Goal: Transaction & Acquisition: Purchase product/service

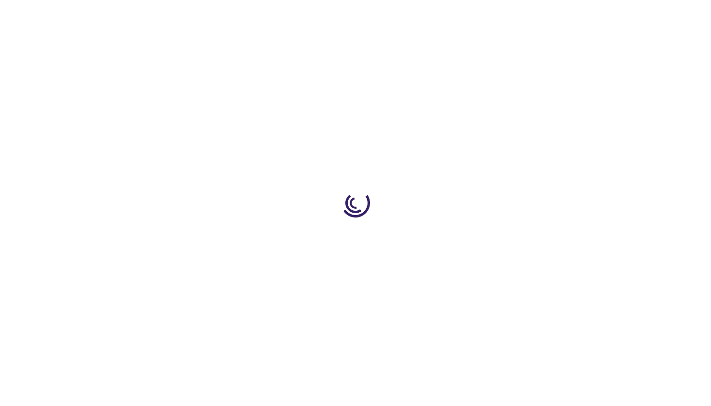
type input "0"
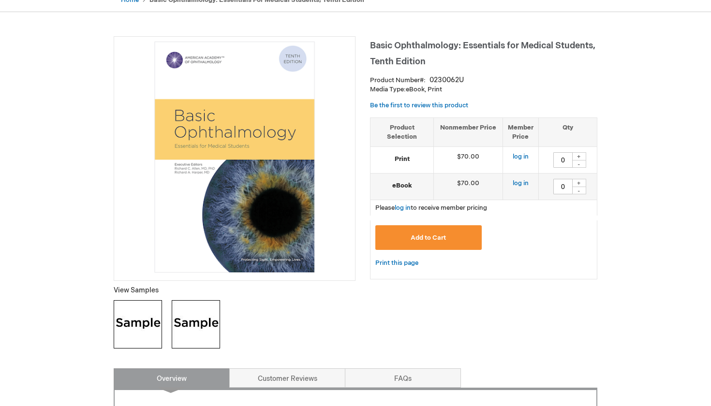
scroll to position [109, 0]
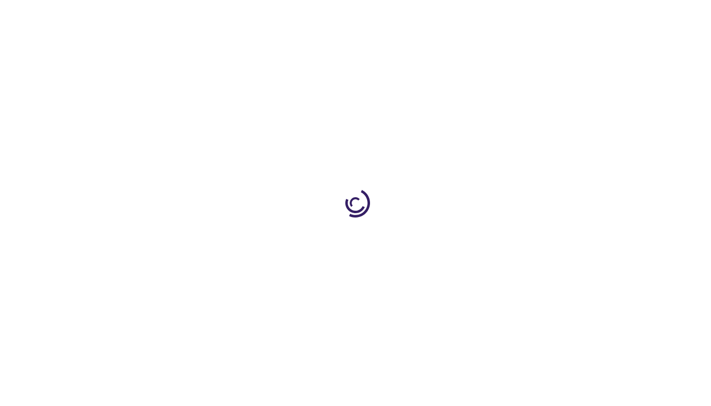
type input "0"
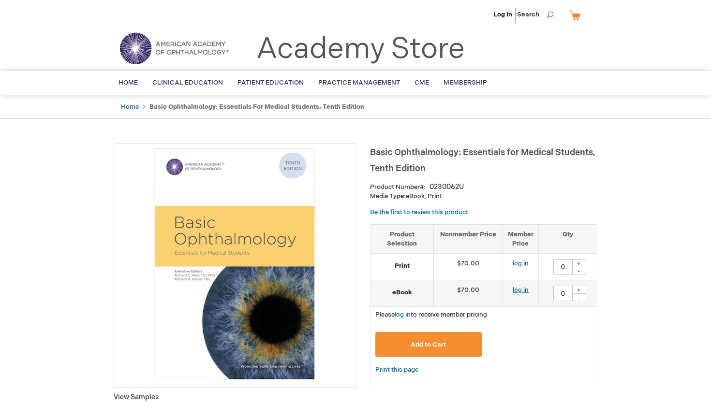
click at [521, 288] on link "log in" at bounding box center [521, 290] width 16 height 8
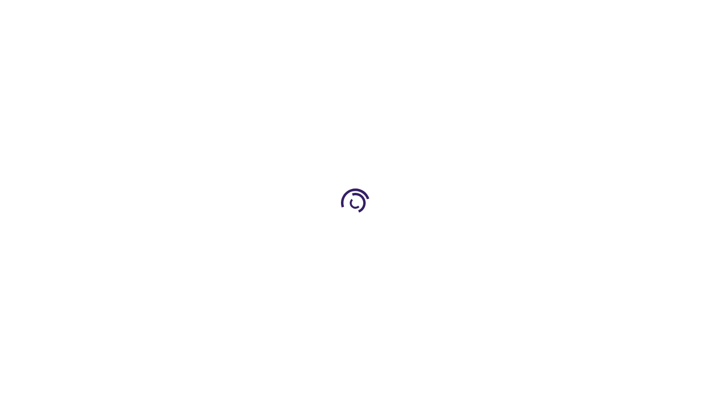
type input "0"
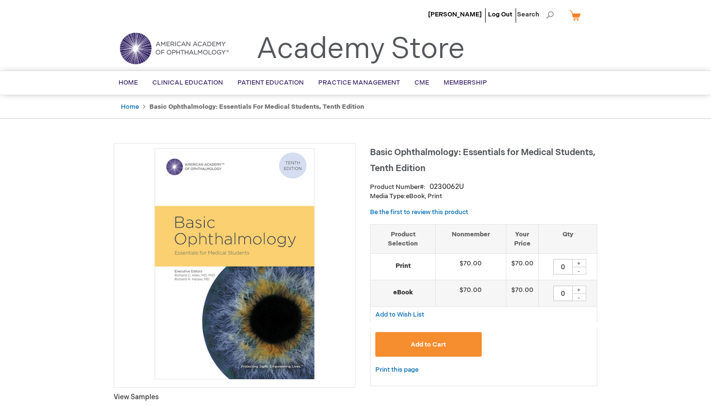
click at [580, 289] on div "+" at bounding box center [579, 290] width 15 height 8
type input "1"
click at [436, 336] on button "Add to Cart" at bounding box center [428, 344] width 106 height 25
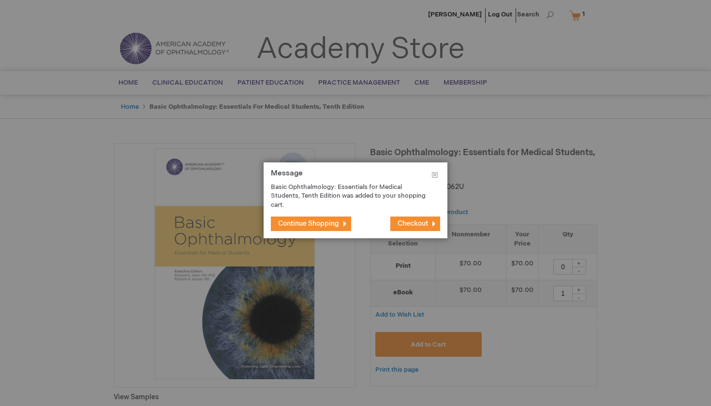
click at [398, 225] on span "Checkout" at bounding box center [413, 224] width 30 height 8
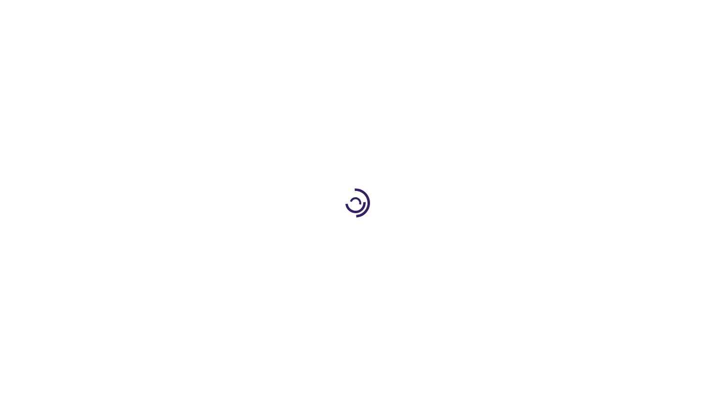
select select "US"
select select "47"
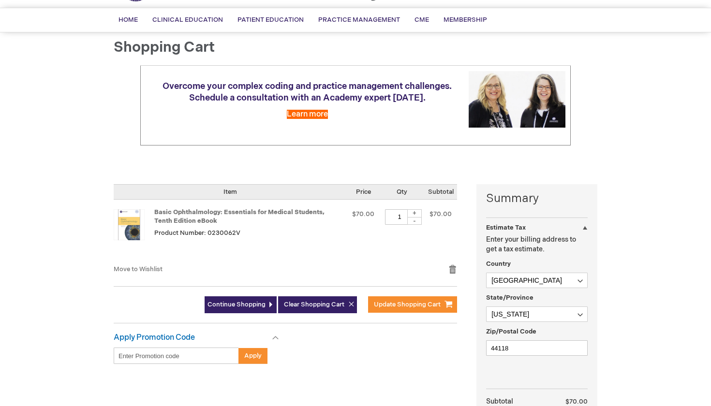
scroll to position [70, 0]
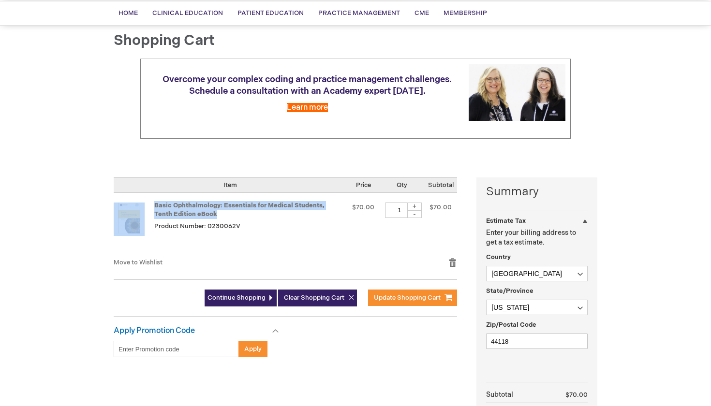
drag, startPoint x: 202, startPoint y: 199, endPoint x: 154, endPoint y: 189, distance: 49.0
click at [154, 193] on td "Basic Ophthalmology: Essentials for Medical Students, Tenth Edition eBook Produ…" at bounding box center [230, 225] width 233 height 65
copy td "Basic Ophthalmology: Essentials for Medical Students, Tenth Edition eBook"
click at [389, 290] on button "Update Shopping Cart" at bounding box center [412, 298] width 89 height 16
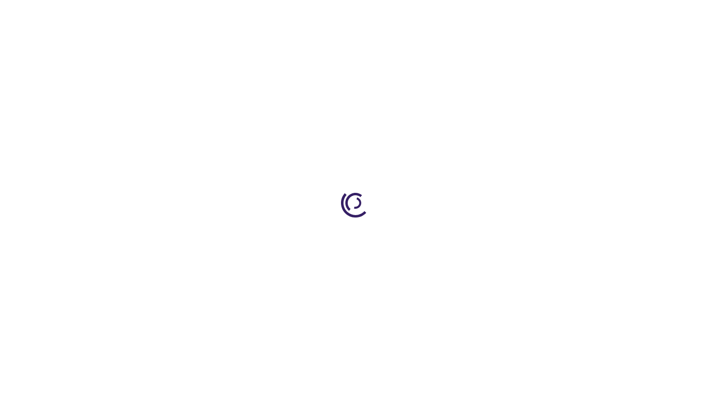
select select "US"
select select "47"
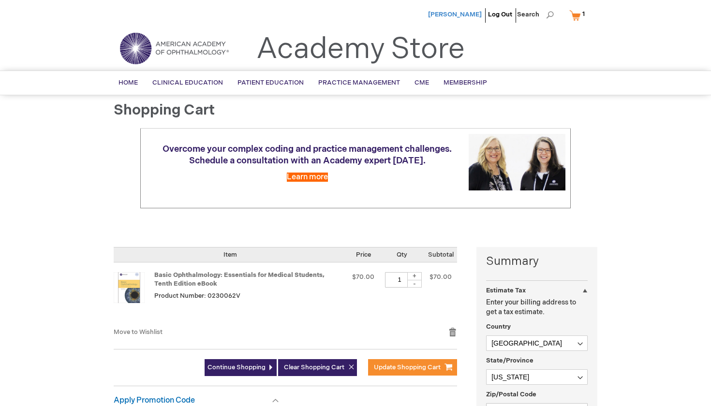
click at [468, 14] on span "Ana Lopez" at bounding box center [455, 15] width 54 height 8
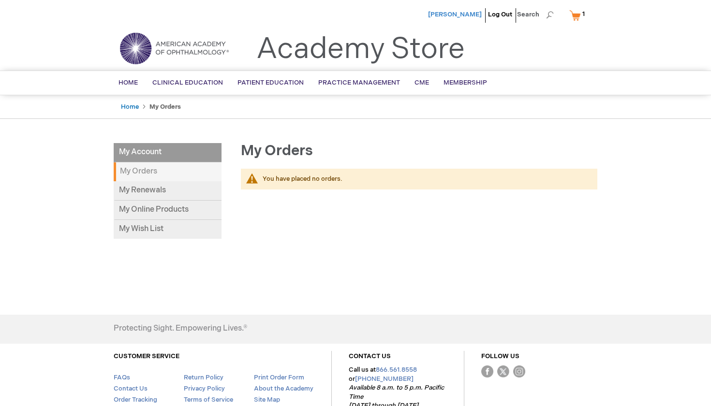
click at [467, 13] on span "[PERSON_NAME]" at bounding box center [455, 15] width 54 height 8
click at [575, 17] on link "My Cart 1 1 items" at bounding box center [580, 15] width 24 height 17
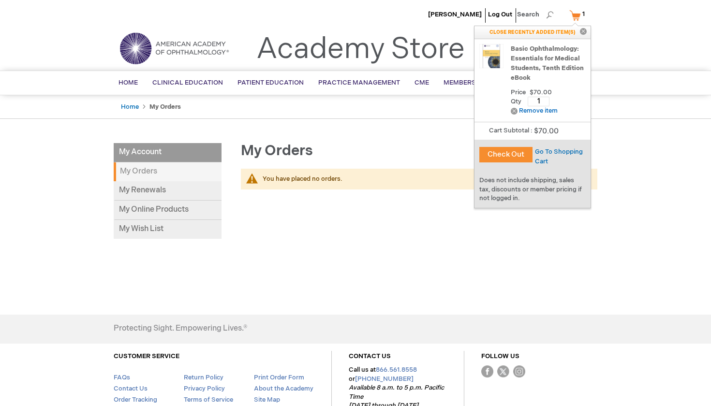
click at [510, 151] on button "Check Out" at bounding box center [505, 154] width 53 height 15
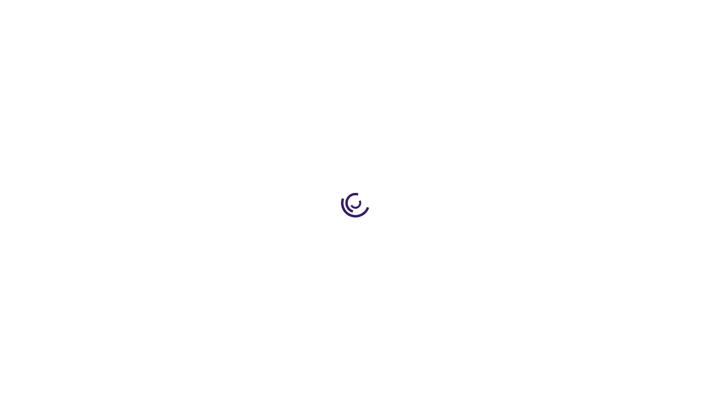
select select "US"
select select "47"
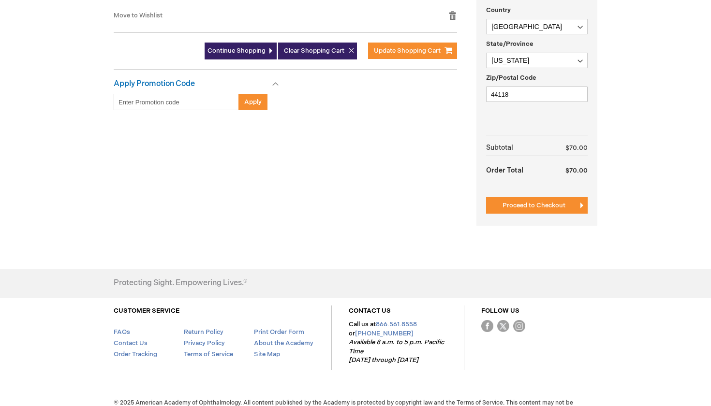
scroll to position [316, 0]
click at [528, 202] on span "Proceed to Checkout" at bounding box center [534, 206] width 63 height 8
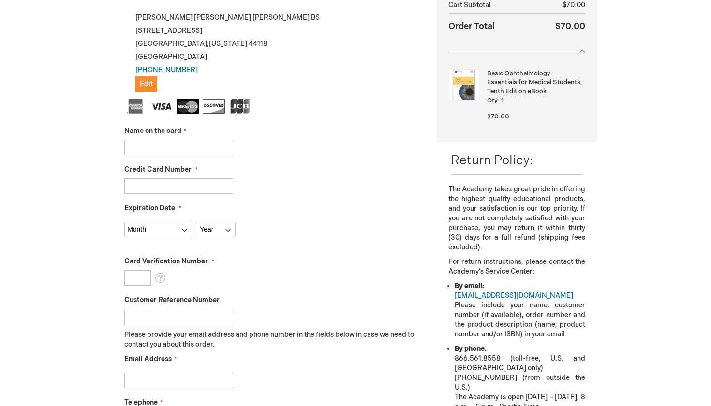
scroll to position [192, 0]
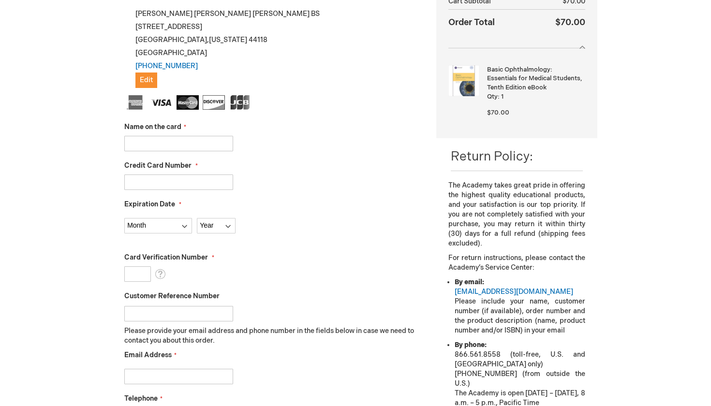
click at [216, 145] on input "Name on the card" at bounding box center [178, 143] width 109 height 15
type input "[PERSON_NAME]"
click at [163, 186] on input "Credit Card Number" at bounding box center [178, 182] width 109 height 15
type input "4147202721760419"
select select "1"
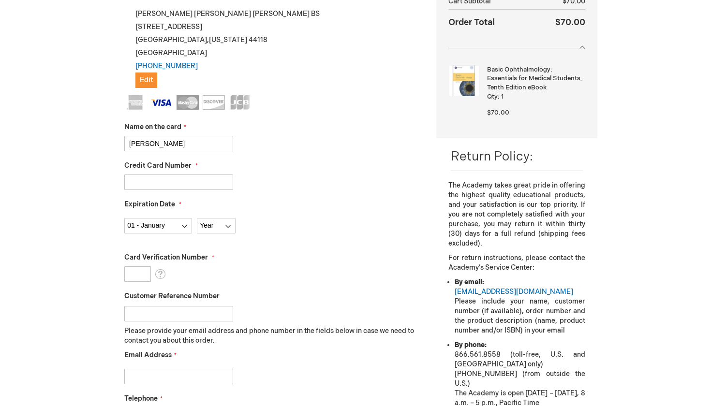
select select "2030"
type input "094"
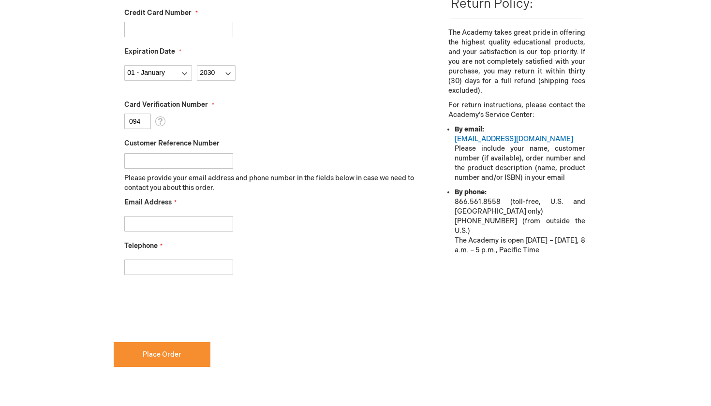
scroll to position [345, 0]
type input "alopez1@neomed.edu"
type input "904-586-7183"
checkbox input "true"
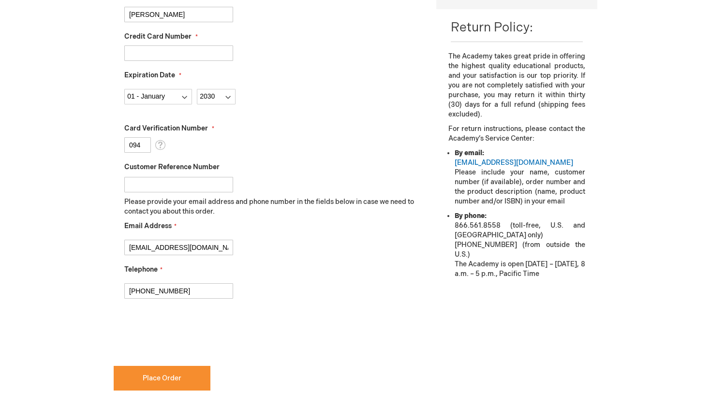
scroll to position [358, 0]
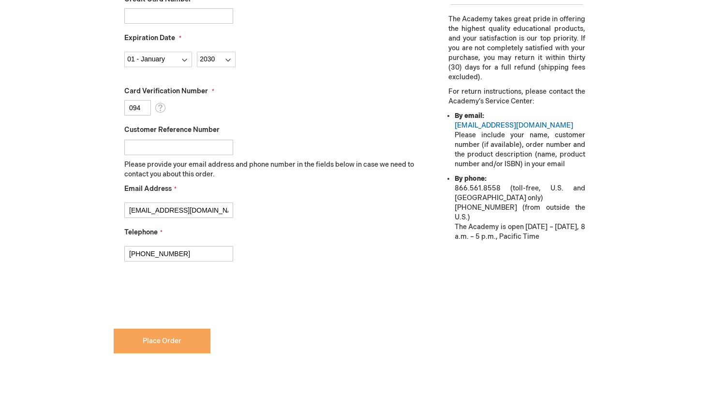
click at [170, 338] on span "Place Order" at bounding box center [162, 341] width 39 height 8
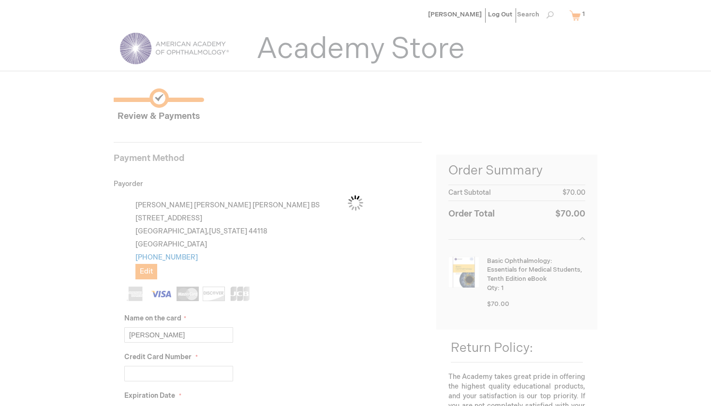
scroll to position [0, 0]
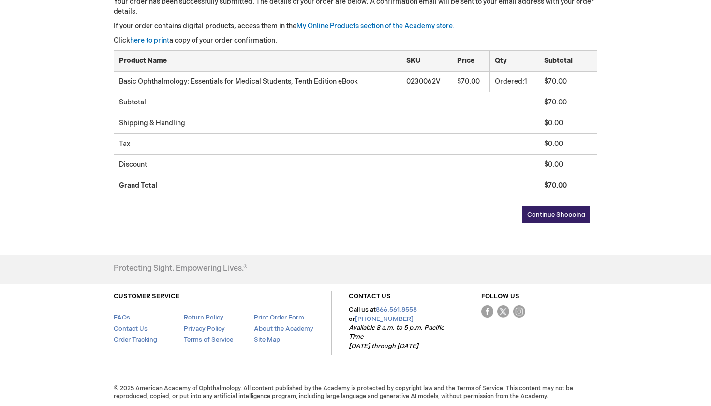
scroll to position [180, 0]
click at [557, 216] on span "Continue Shopping" at bounding box center [556, 215] width 58 height 8
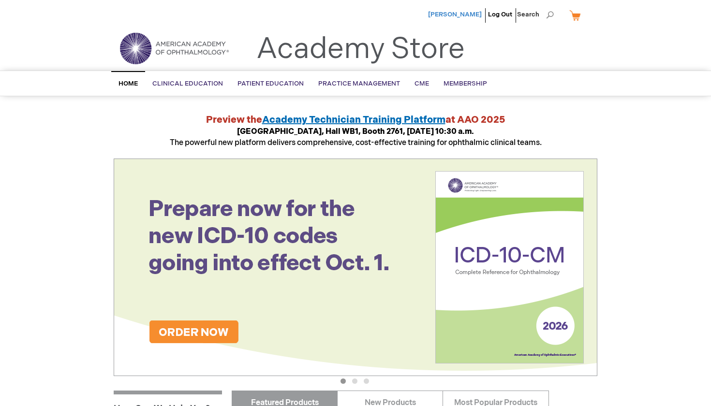
click at [470, 14] on span "[PERSON_NAME]" at bounding box center [455, 15] width 54 height 8
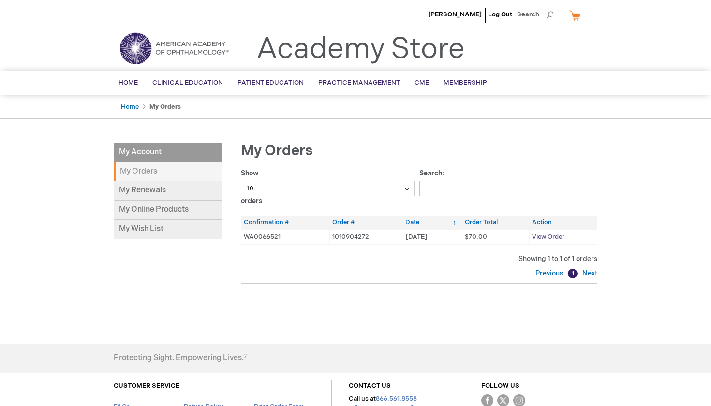
click at [541, 236] on span "View Order" at bounding box center [548, 237] width 32 height 8
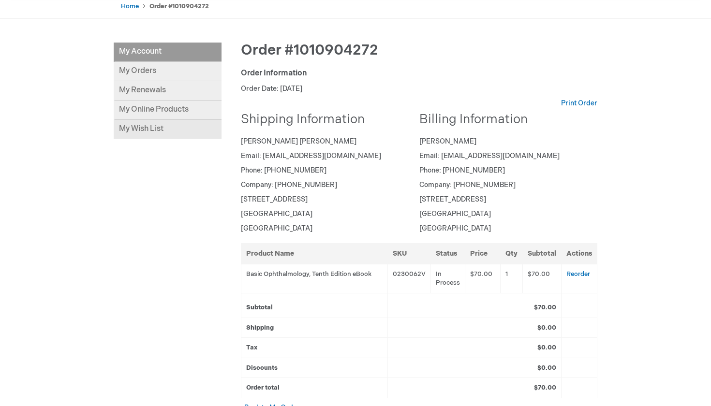
scroll to position [92, 0]
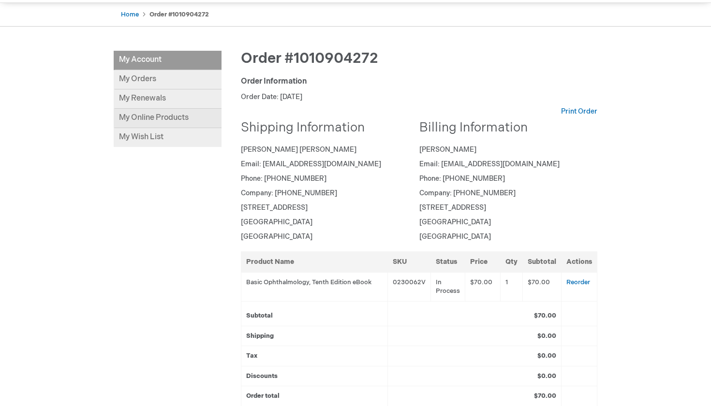
click at [173, 112] on link "My Online Products" at bounding box center [168, 118] width 108 height 19
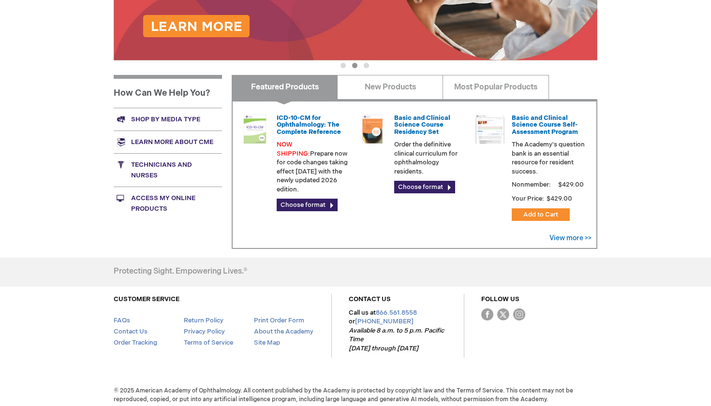
scroll to position [315, 0]
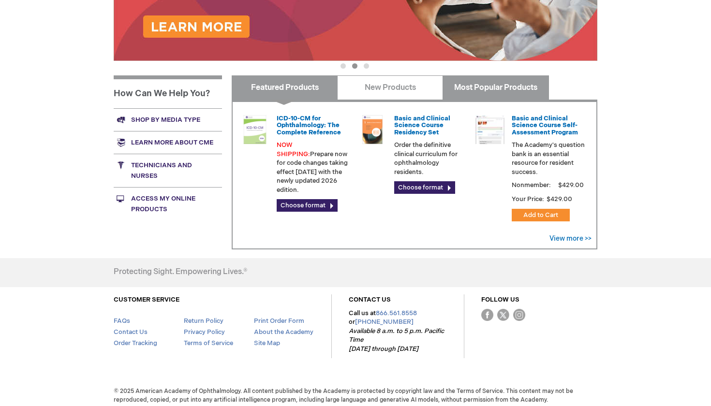
click at [461, 89] on link "Most Popular Products" at bounding box center [496, 87] width 106 height 24
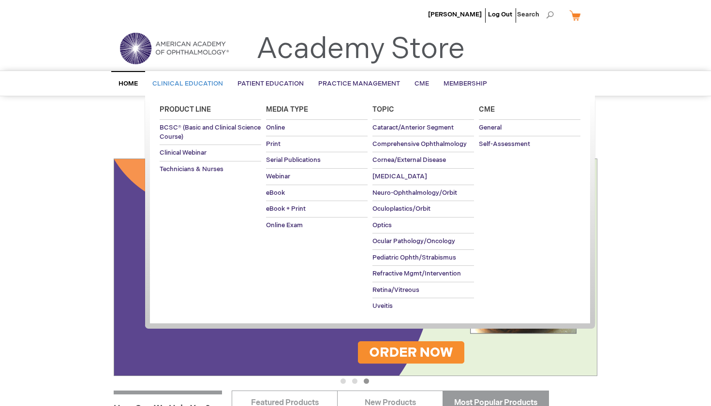
scroll to position [0, 0]
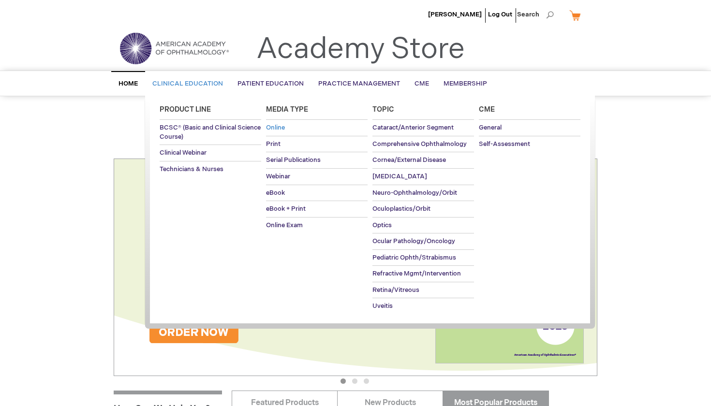
click at [276, 126] on span "Online" at bounding box center [275, 128] width 19 height 8
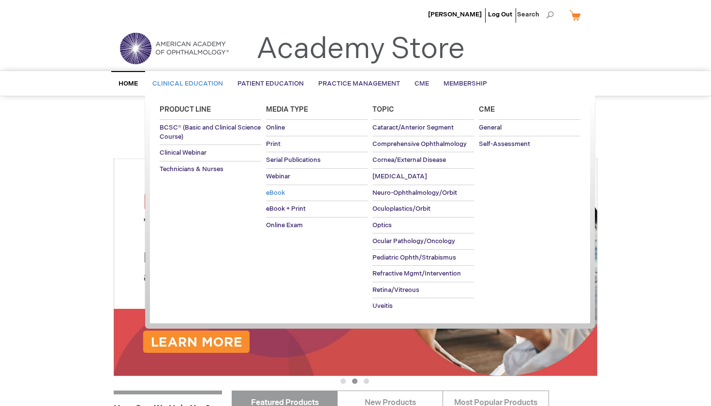
click at [284, 193] on span "eBook" at bounding box center [275, 193] width 19 height 8
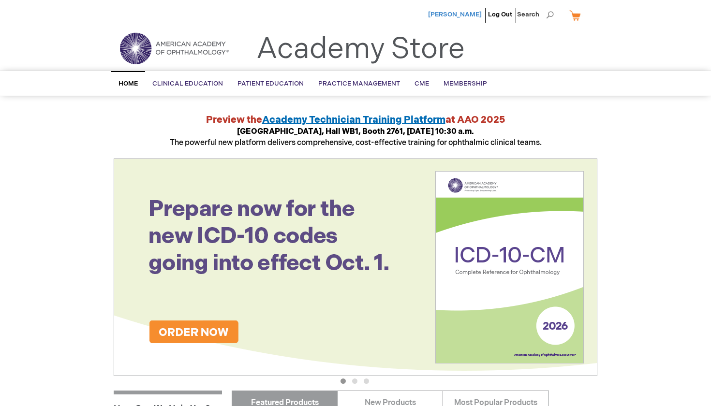
click at [469, 13] on span "[PERSON_NAME]" at bounding box center [455, 15] width 54 height 8
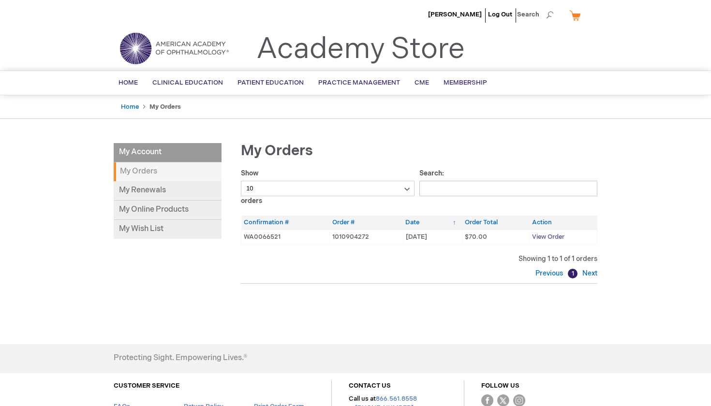
click at [551, 237] on span "View Order" at bounding box center [548, 237] width 32 height 8
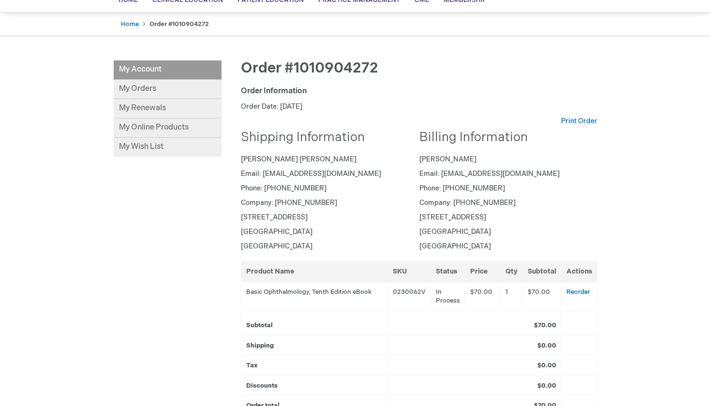
scroll to position [79, 0]
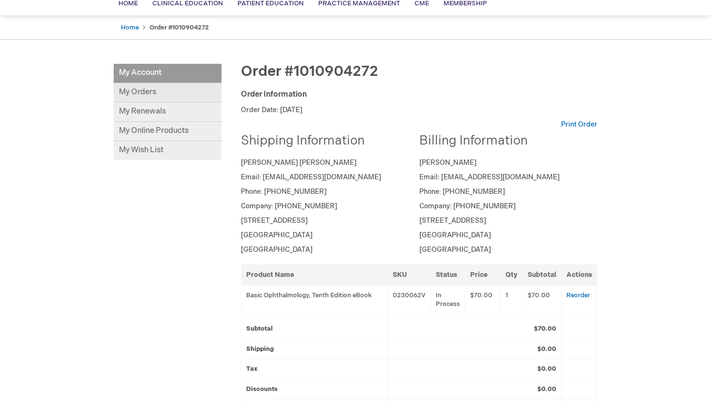
click at [155, 98] on link "My Orders" at bounding box center [168, 92] width 108 height 19
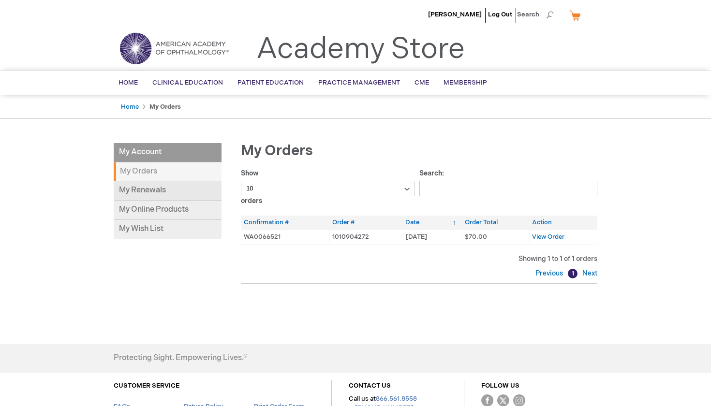
click at [146, 185] on link "My Renewals" at bounding box center [168, 190] width 108 height 19
click at [463, 82] on span "Membership" at bounding box center [466, 83] width 44 height 8
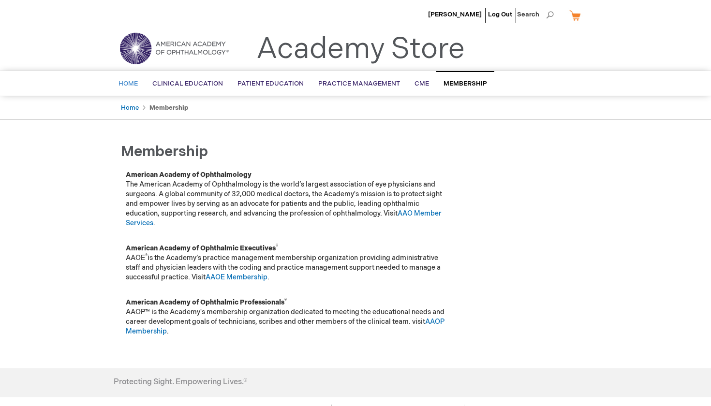
click at [133, 86] on span "Home" at bounding box center [128, 84] width 19 height 8
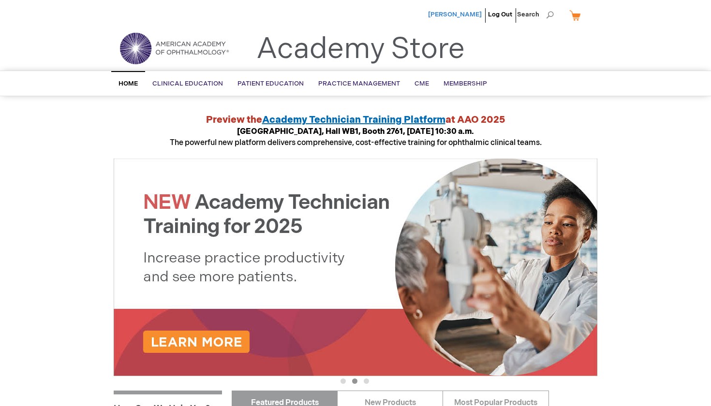
click at [473, 14] on span "[PERSON_NAME]" at bounding box center [455, 15] width 54 height 8
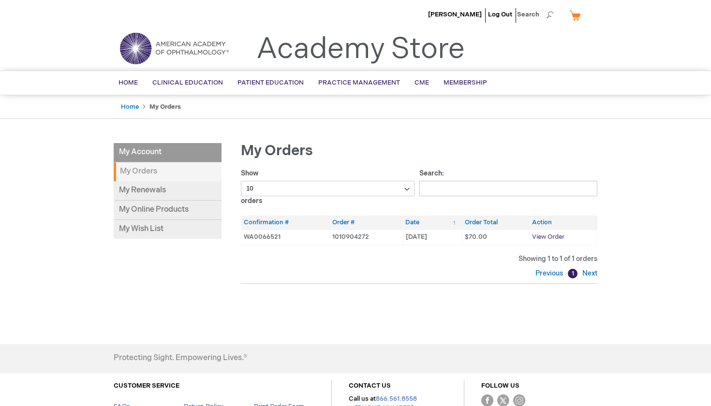
click at [548, 234] on span "View Order" at bounding box center [548, 237] width 32 height 8
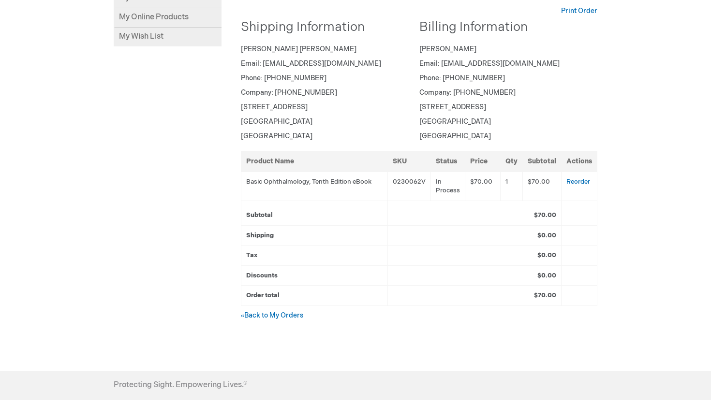
scroll to position [203, 0]
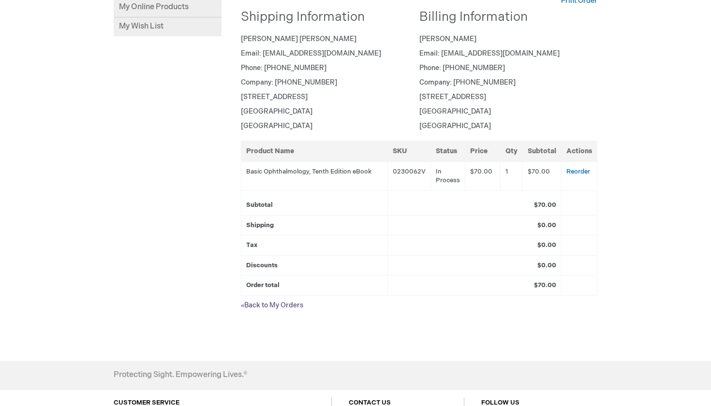
click at [281, 304] on link "« Back to My Orders" at bounding box center [272, 305] width 62 height 8
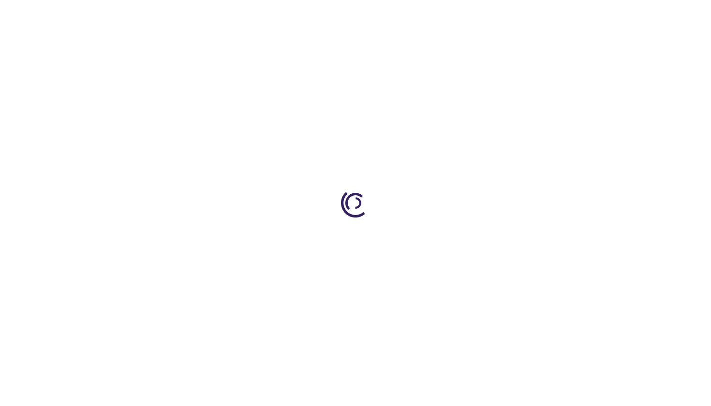
type input "0"
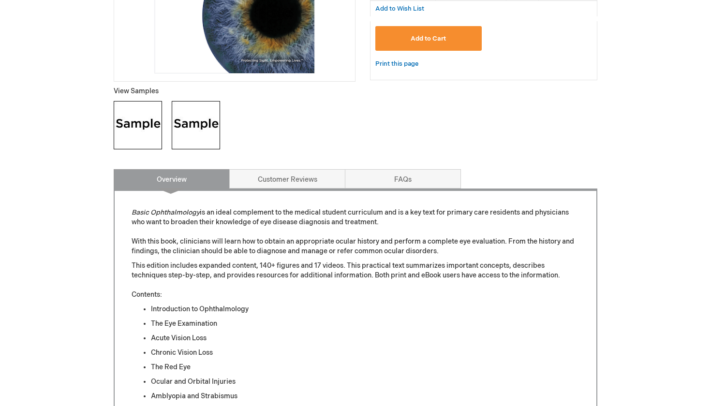
scroll to position [302, 0]
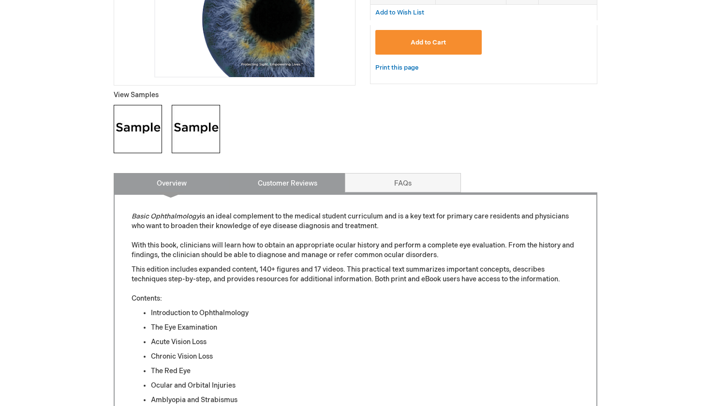
click at [268, 182] on link "Customer Reviews" at bounding box center [287, 182] width 116 height 19
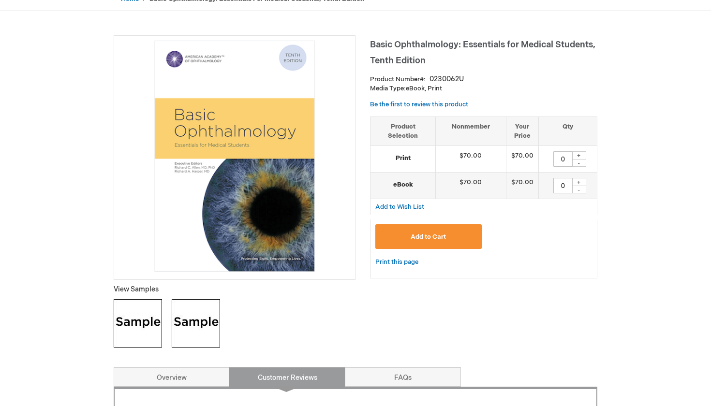
scroll to position [79, 0]
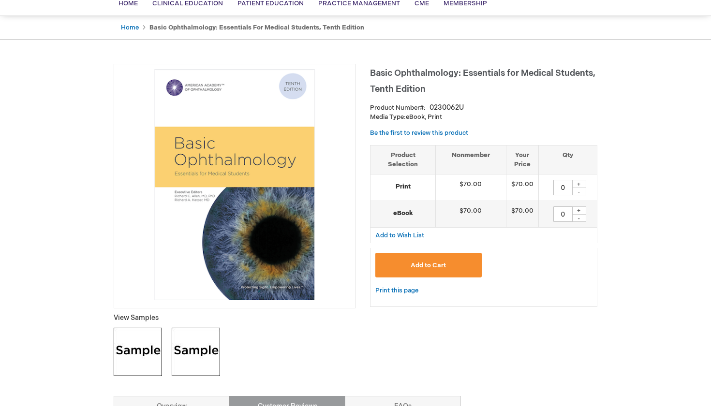
click at [258, 149] on img at bounding box center [234, 184] width 231 height 231
click at [150, 345] on img at bounding box center [138, 352] width 48 height 48
